Goal: Information Seeking & Learning: Learn about a topic

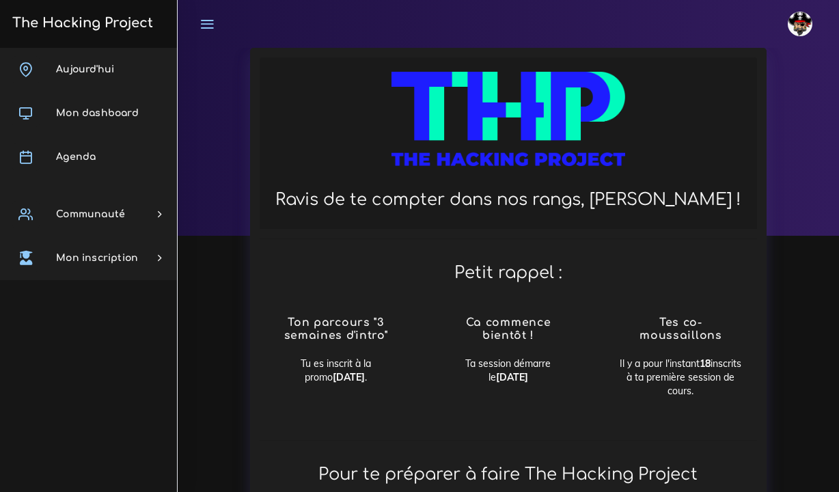
click at [213, 22] on icon at bounding box center [207, 23] width 15 height 15
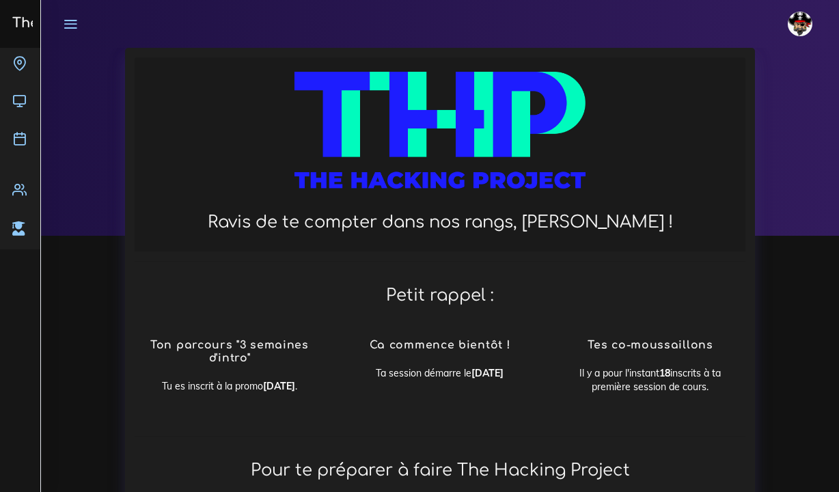
click at [70, 23] on icon at bounding box center [70, 23] width 15 height 15
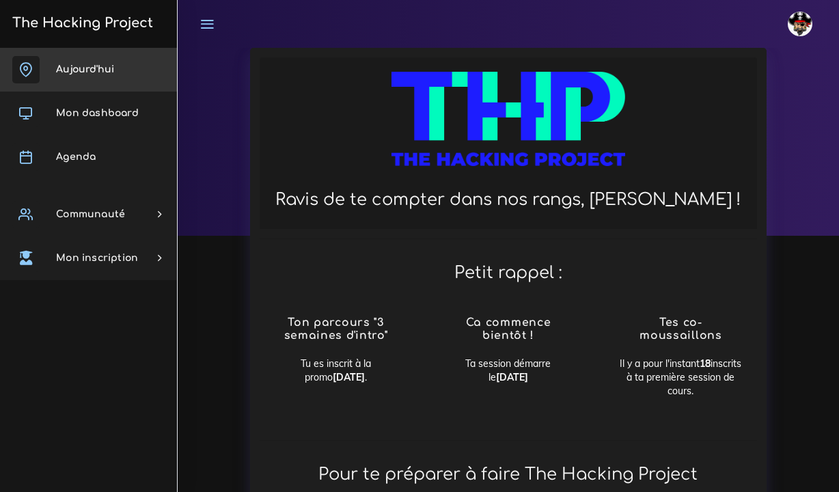
click at [89, 72] on span "Aujourd'hui" at bounding box center [85, 69] width 58 height 10
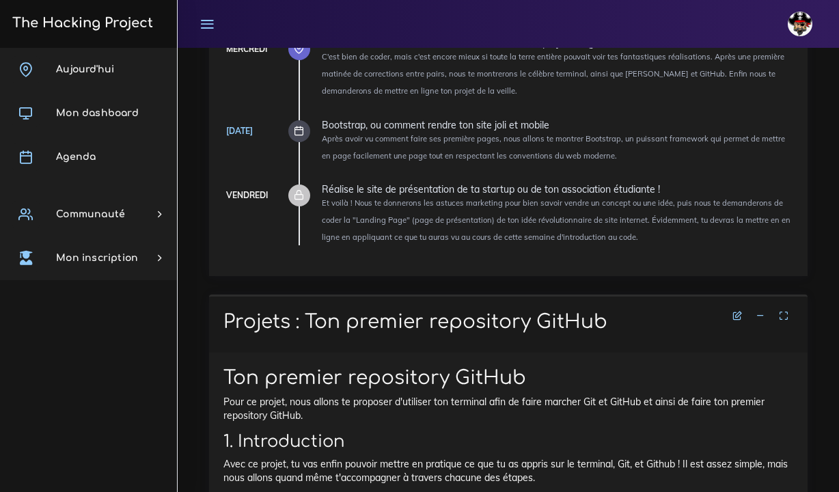
scroll to position [380, 0]
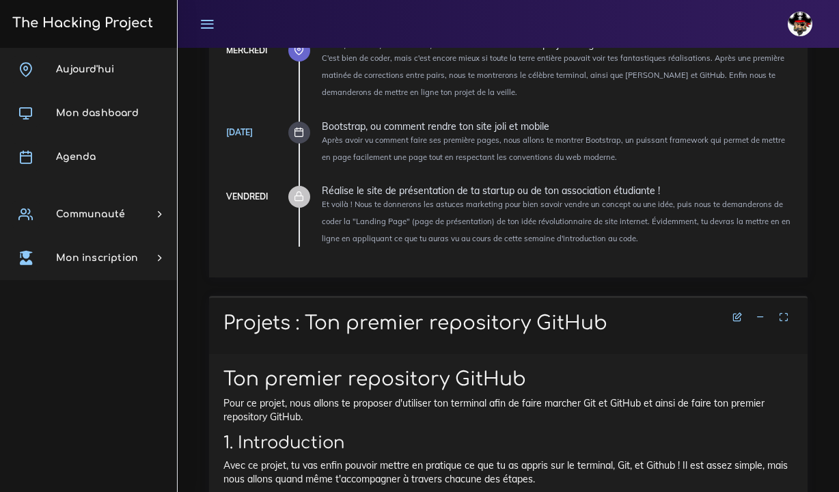
click at [298, 131] on icon at bounding box center [299, 132] width 10 height 10
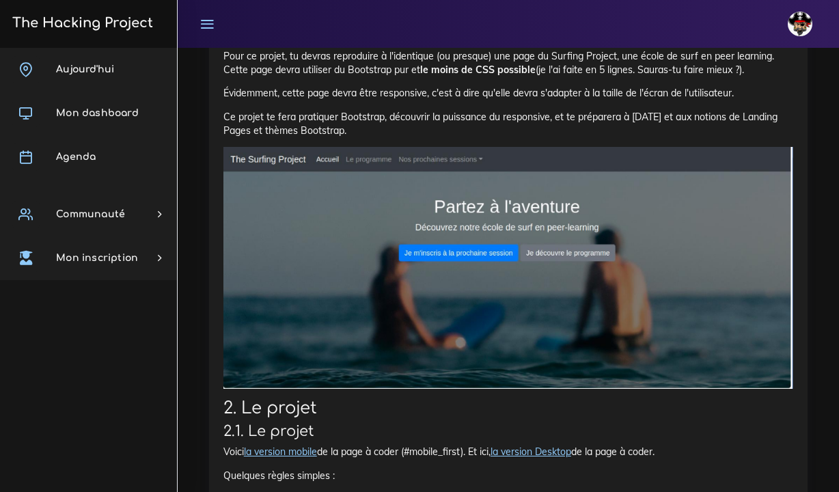
scroll to position [1395, 0]
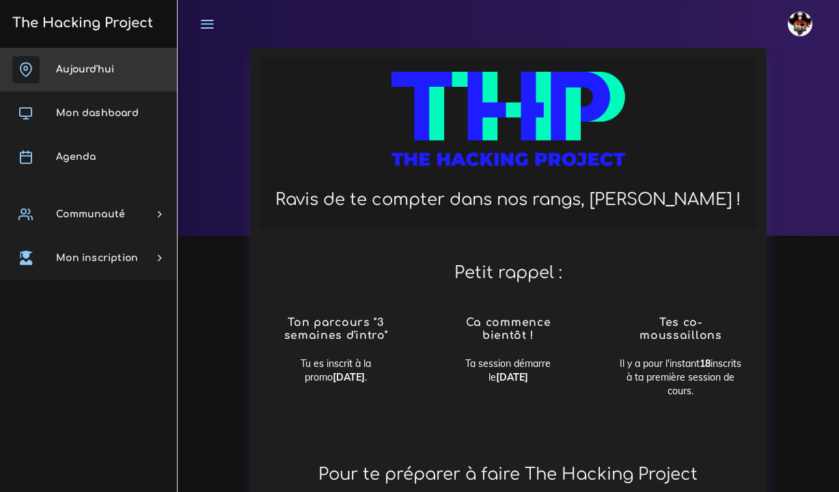
click at [100, 66] on span "Aujourd'hui" at bounding box center [85, 69] width 58 height 10
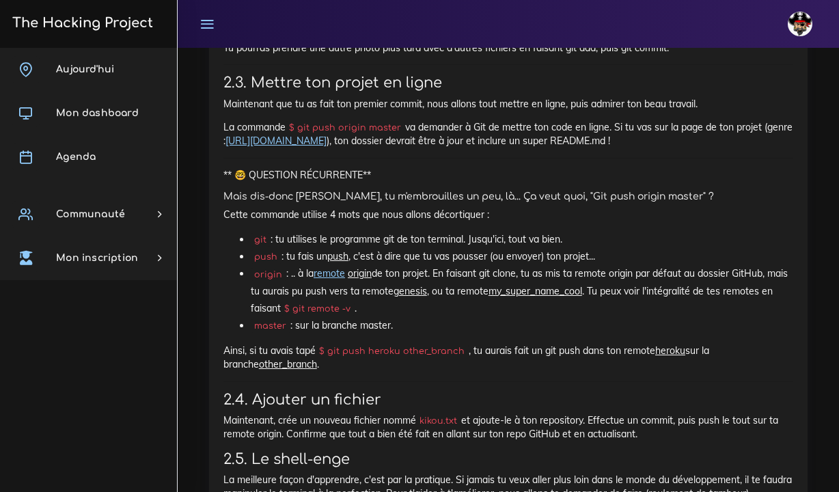
scroll to position [3144, 0]
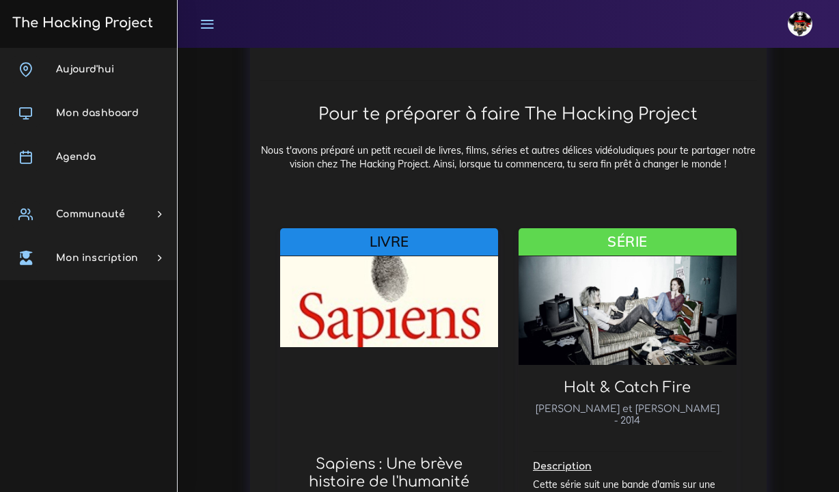
scroll to position [359, 0]
